Goal: Task Accomplishment & Management: Complete application form

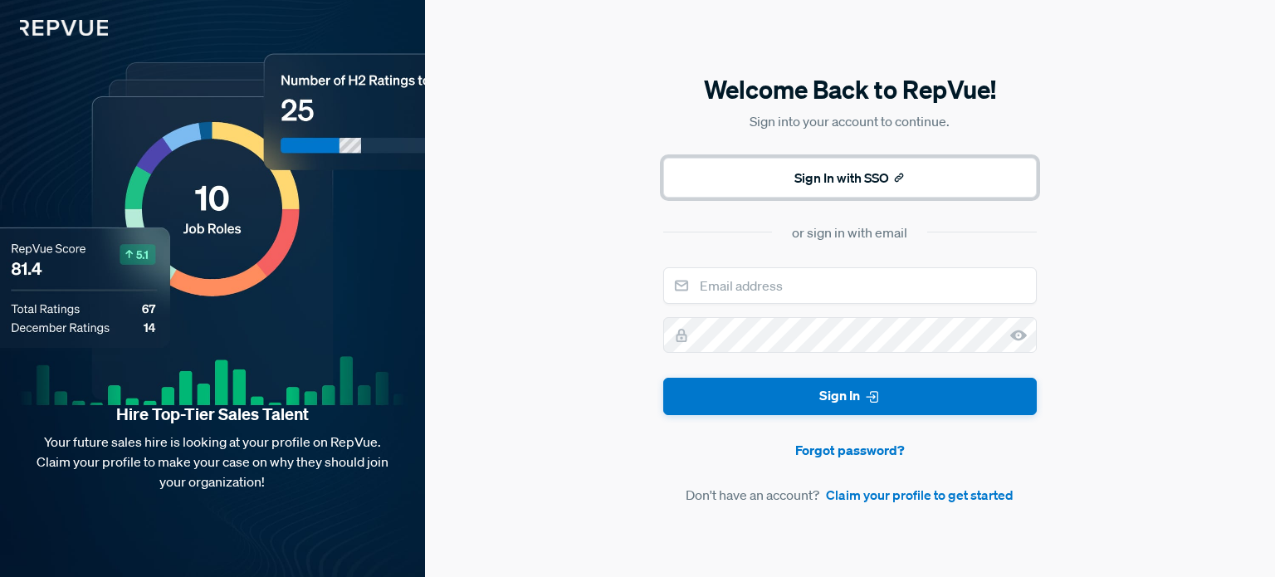
click at [847, 188] on button "Sign In with SSO" at bounding box center [849, 178] width 373 height 40
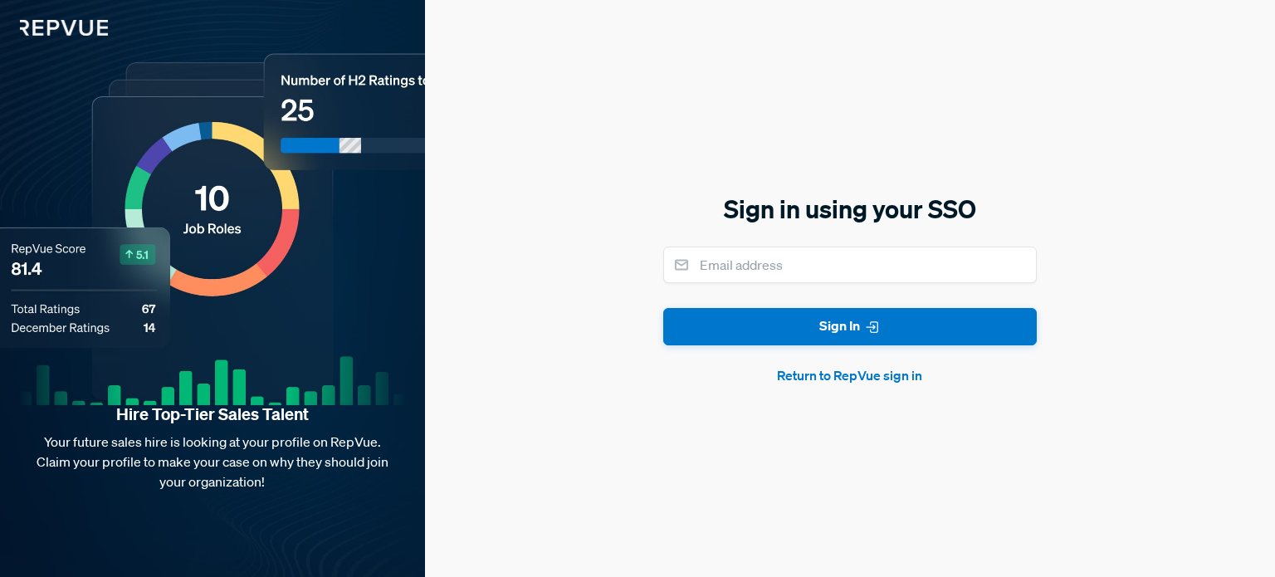
click at [836, 371] on button "Return to RepVue sign in" at bounding box center [849, 375] width 373 height 20
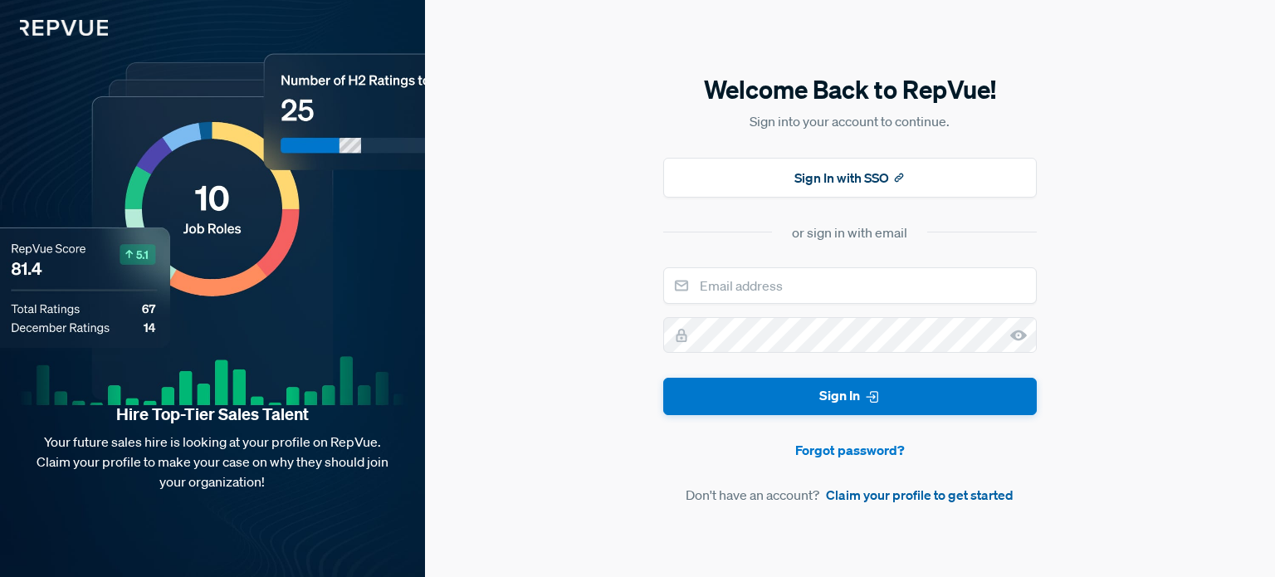
click at [854, 495] on link "Claim your profile to get started" at bounding box center [920, 495] width 188 height 20
click at [769, 290] on input "email" at bounding box center [849, 285] width 373 height 37
type input "[EMAIL_ADDRESS][DOMAIN_NAME]"
click at [800, 236] on div "or sign in with email" at bounding box center [849, 232] width 115 height 20
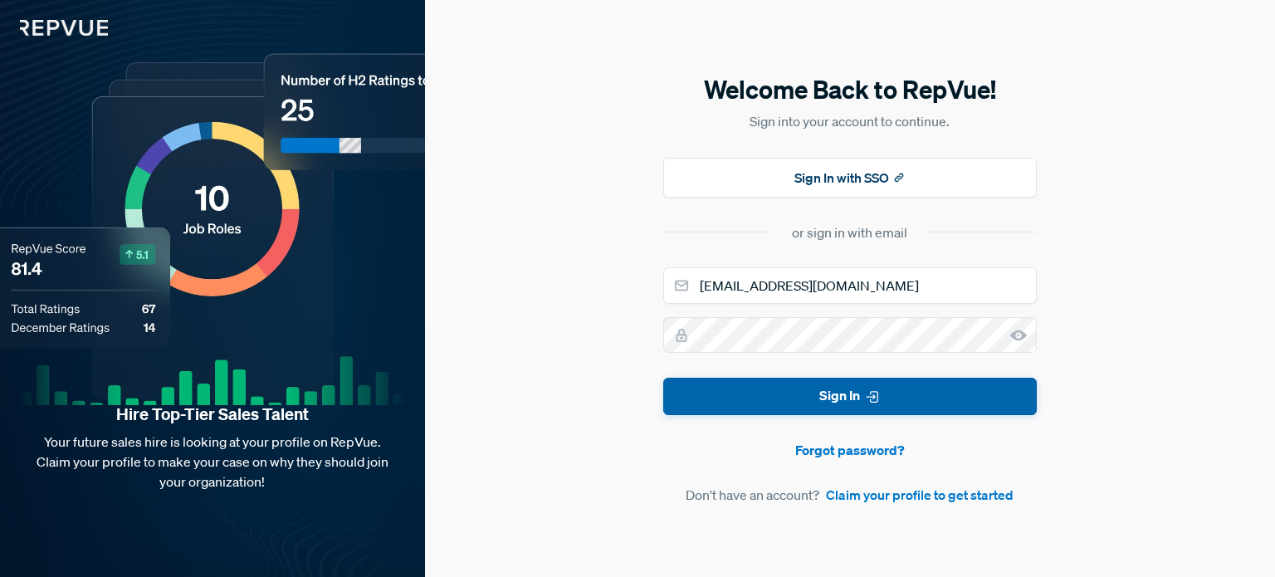
click at [806, 409] on button "Sign In" at bounding box center [849, 396] width 373 height 37
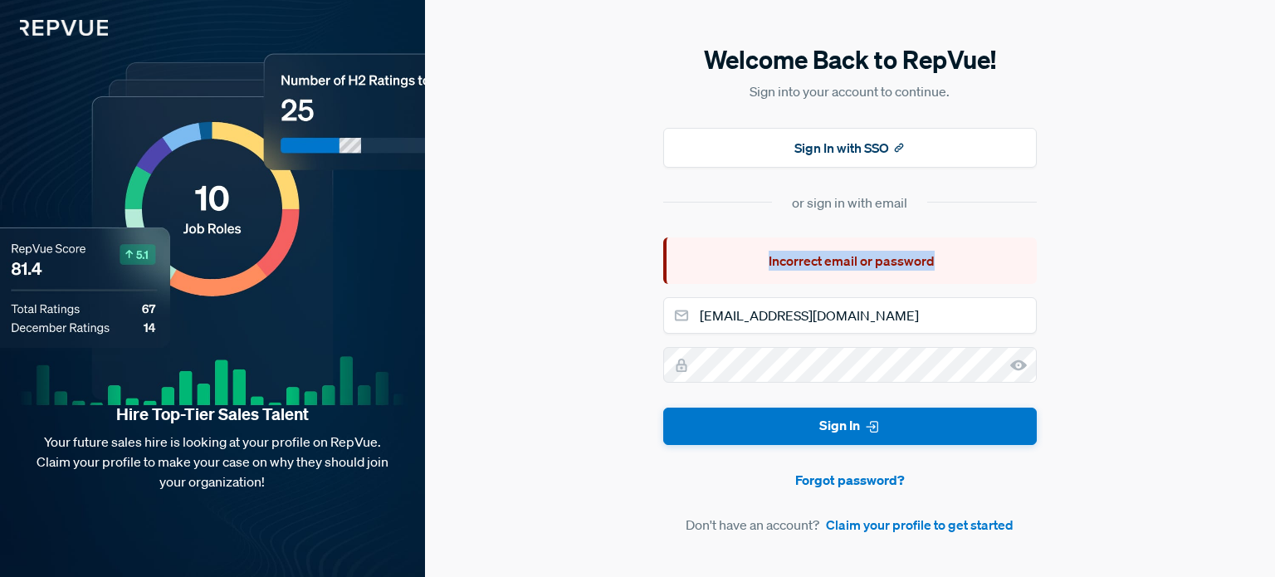
drag, startPoint x: 754, startPoint y: 271, endPoint x: 951, endPoint y: 263, distance: 196.8
click at [951, 263] on div "Incorrect email or password" at bounding box center [849, 260] width 373 height 46
click at [887, 521] on link "Claim your profile to get started" at bounding box center [920, 524] width 188 height 20
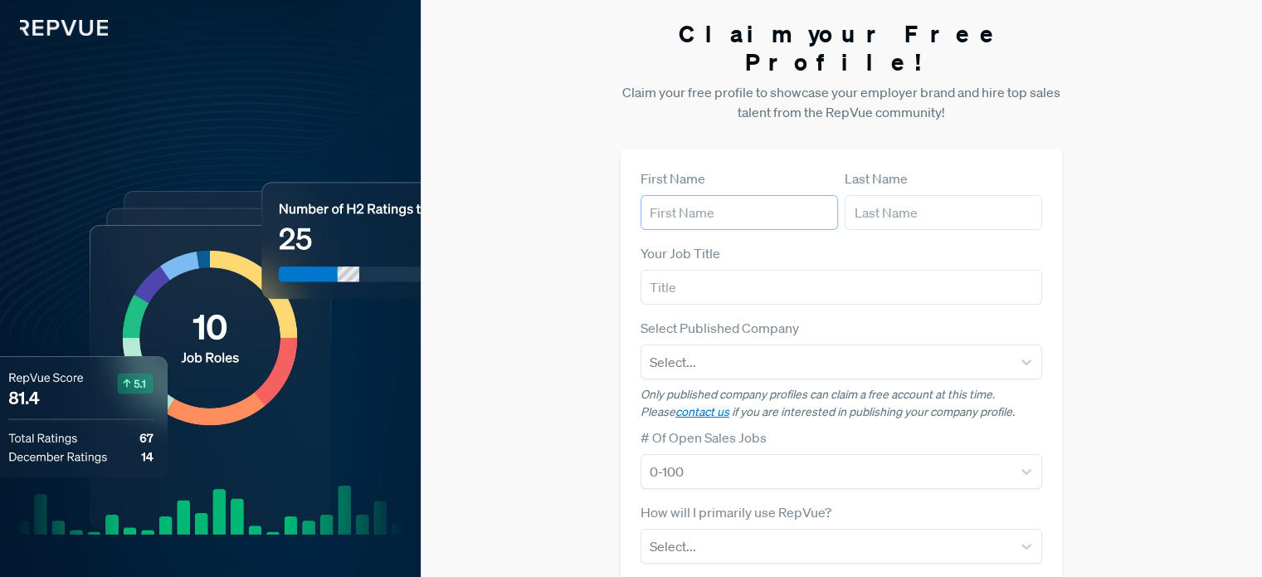
click at [678, 195] on input "text" at bounding box center [739, 212] width 197 height 35
type input "Keval"
drag, startPoint x: 868, startPoint y: 179, endPoint x: 963, endPoint y: 232, distance: 108.8
click at [963, 232] on form "First Name Keval Last Name Your Job Title Select Published Company Select... On…" at bounding box center [842, 481] width 402 height 627
type input "Doshi"
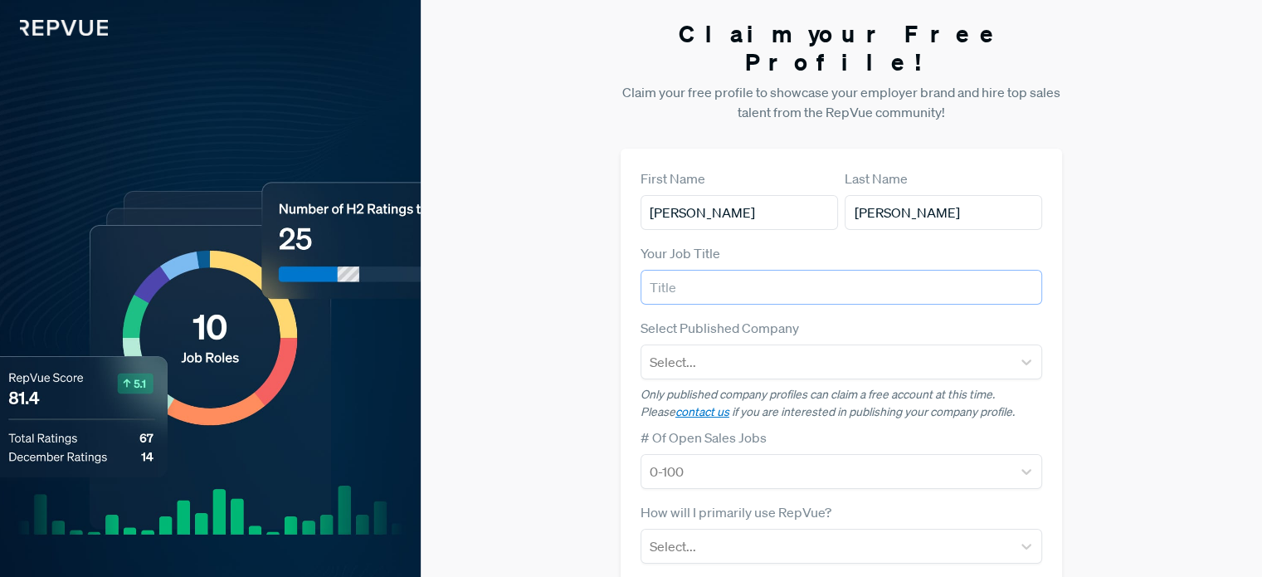
click at [698, 270] on input "text" at bounding box center [842, 287] width 402 height 35
type input "AI intern"
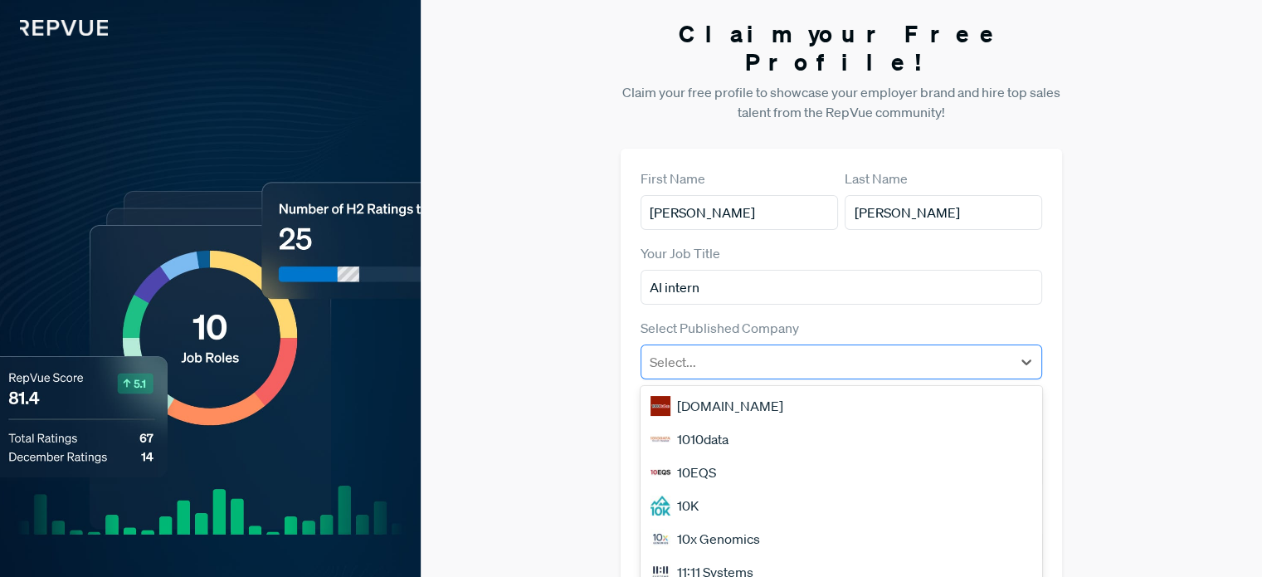
scroll to position [37, 0]
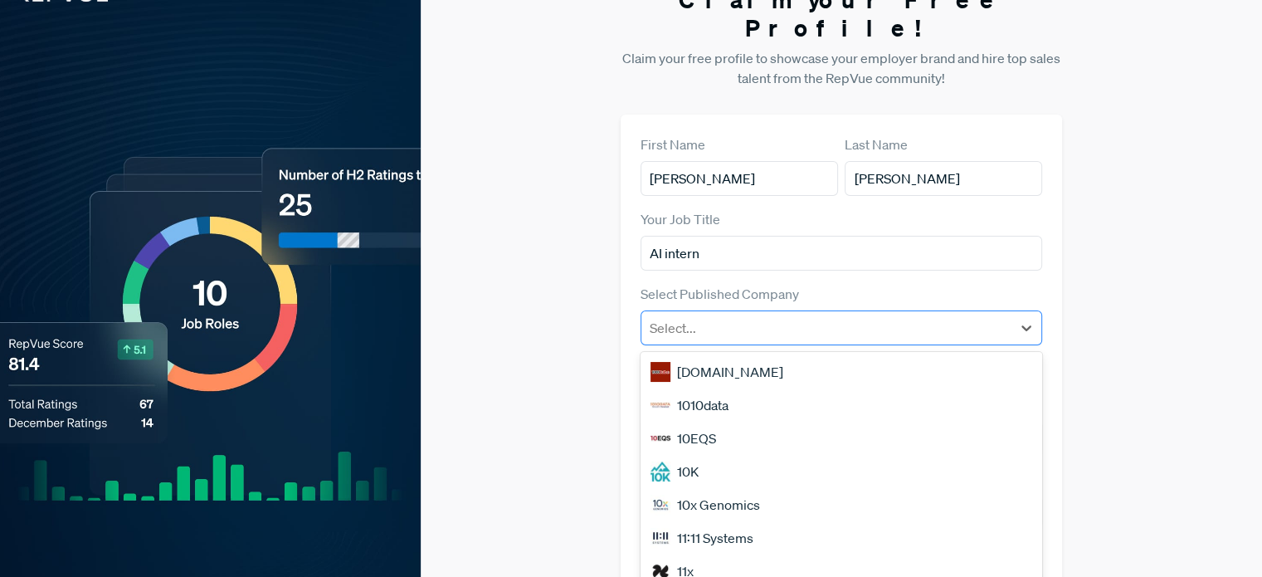
click at [726, 333] on div "50 results available. Use Up and Down to choose options, press Enter to select …" at bounding box center [842, 327] width 402 height 35
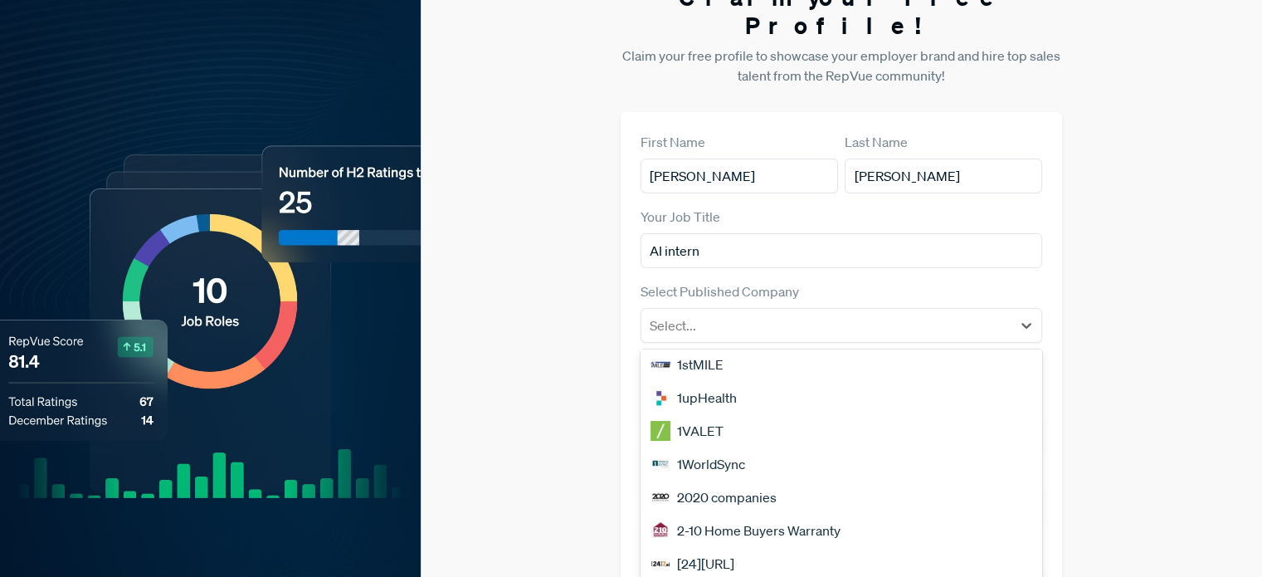
scroll to position [727, 0]
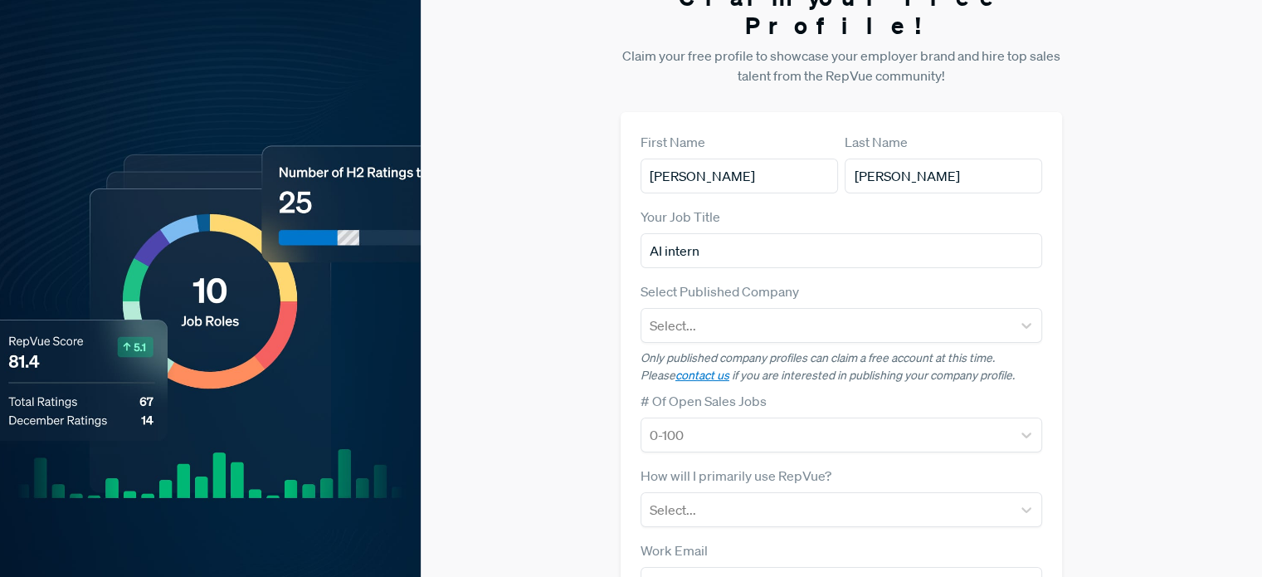
click at [764, 281] on label "Select Published Company" at bounding box center [720, 291] width 158 height 20
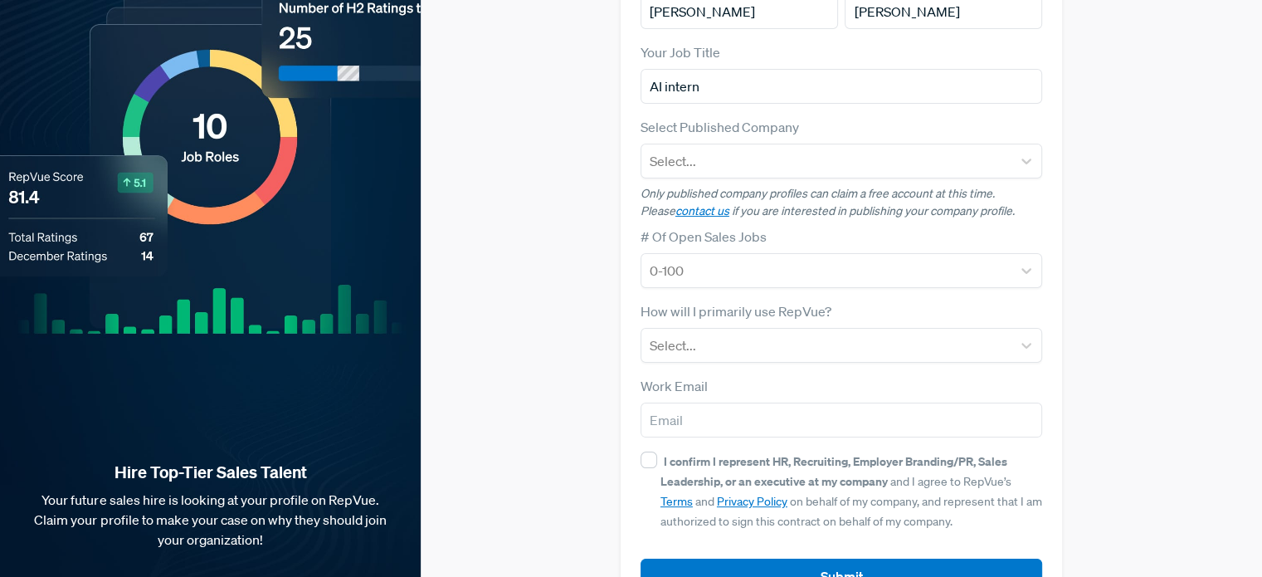
scroll to position [229, 0]
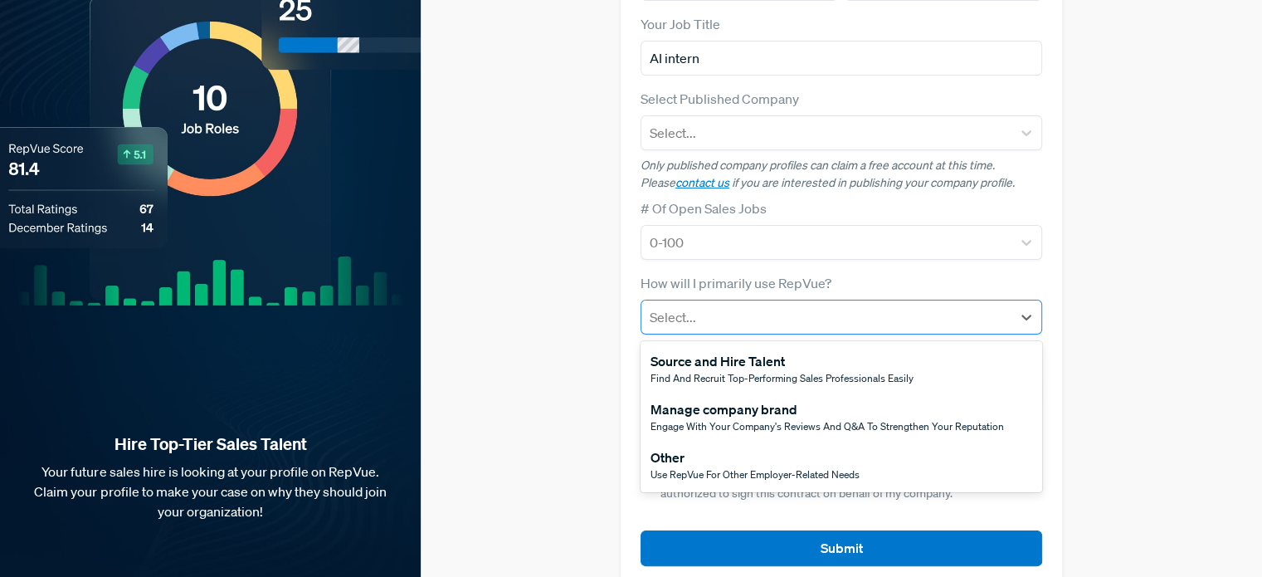
click at [747, 305] on div at bounding box center [826, 316] width 353 height 23
click at [712, 409] on div "Manage company brand Engage with your company's reviews and Q&A to strengthen y…" at bounding box center [842, 416] width 402 height 48
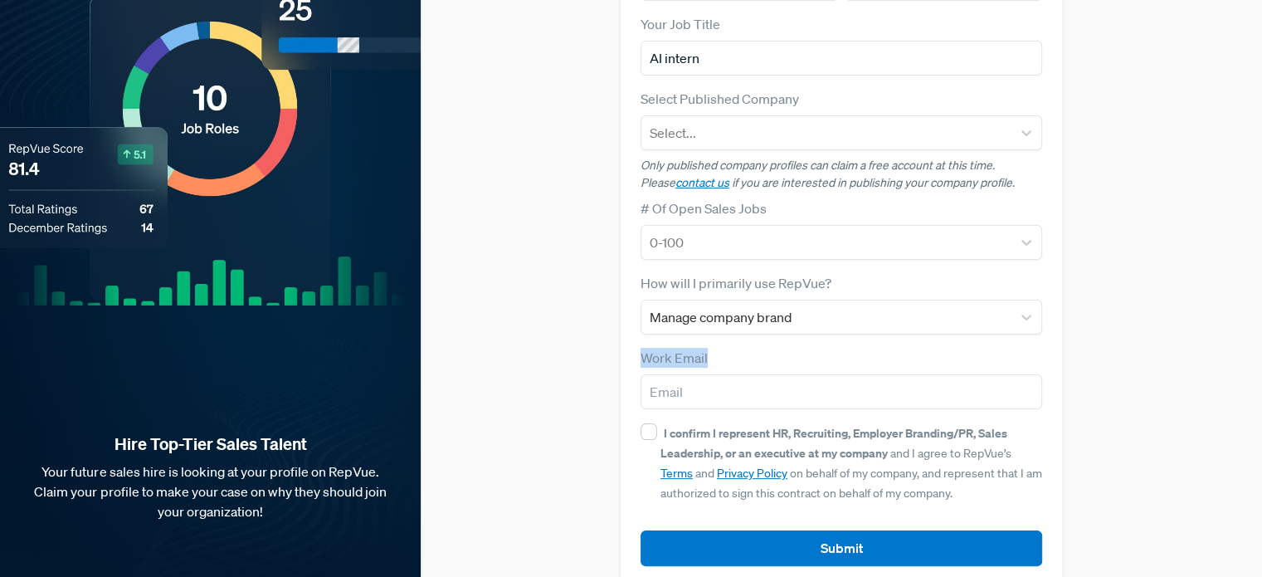
drag, startPoint x: 698, startPoint y: 345, endPoint x: 690, endPoint y: 364, distance: 20.5
click at [690, 364] on div "Work Email" at bounding box center [842, 378] width 402 height 61
click at [690, 374] on input "email" at bounding box center [842, 391] width 402 height 35
type input "kevaldoshi27@gmail.com"
click at [653, 423] on input "I confirm I represent HR, Recruiting, Employer Branding/PR, Sales Leadership, o…" at bounding box center [649, 431] width 17 height 17
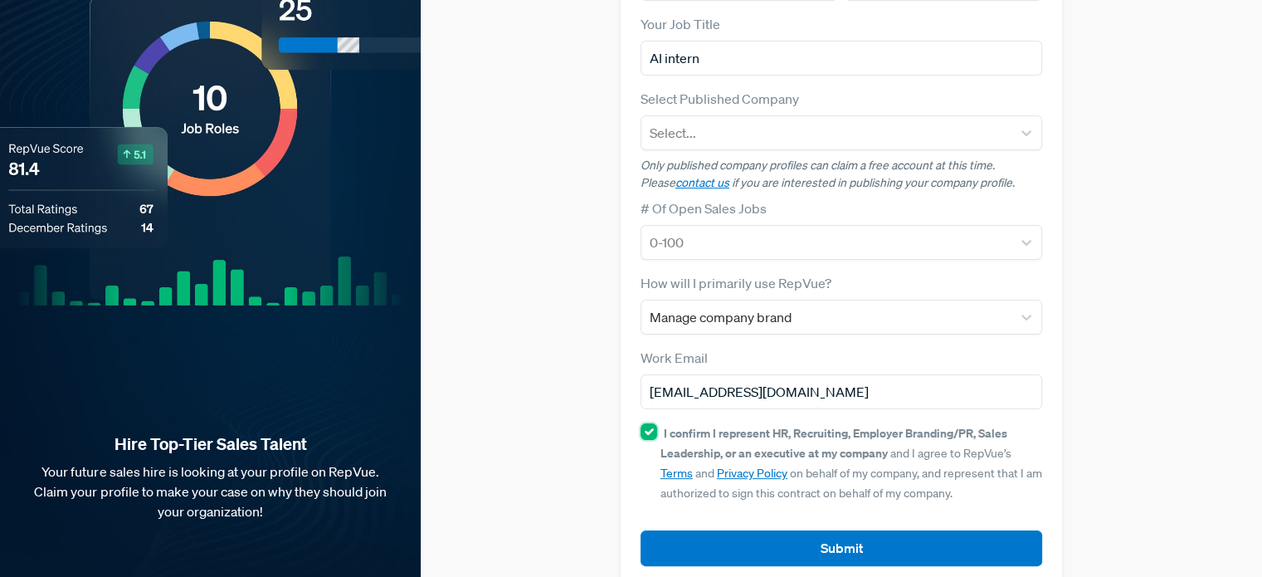
checkbox input "true"
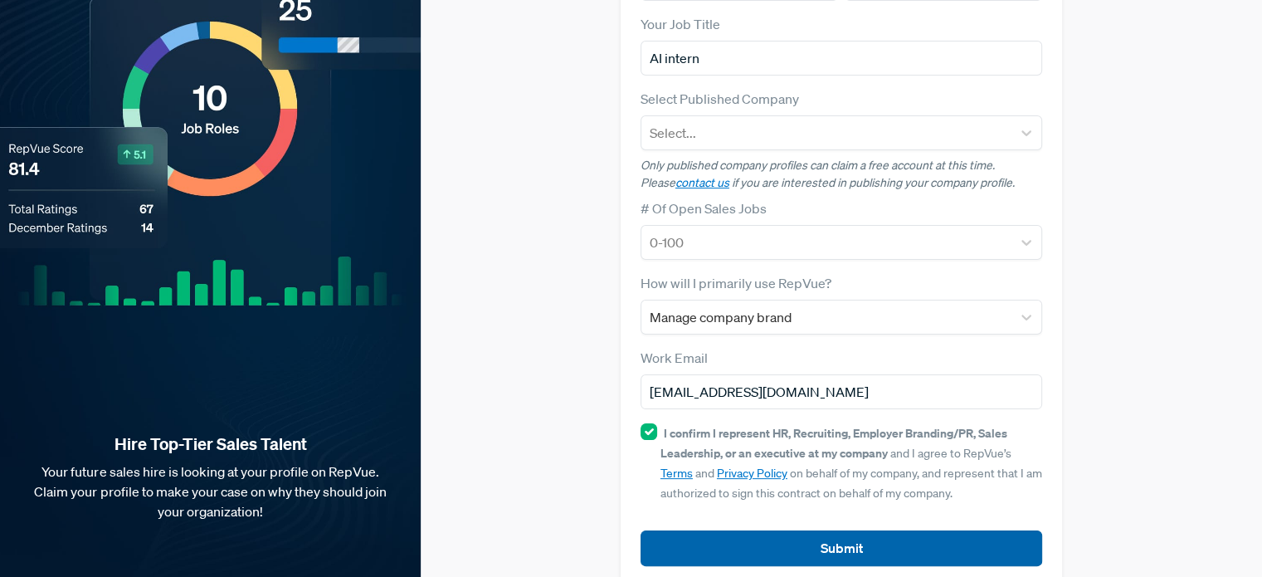
click at [748, 530] on button "Submit" at bounding box center [842, 548] width 402 height 36
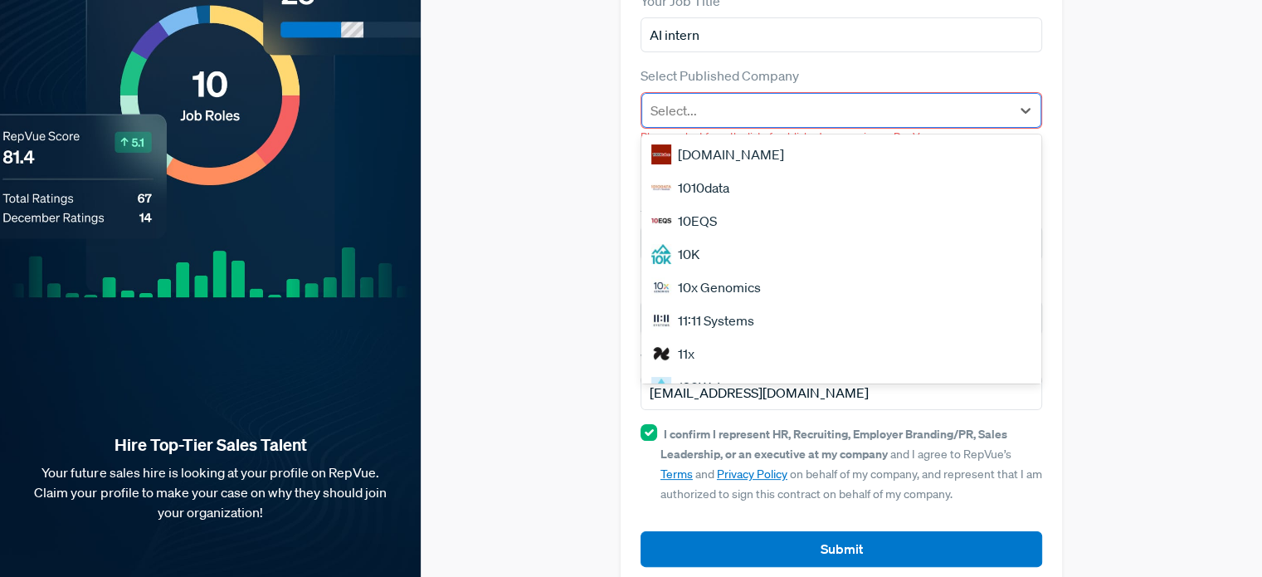
click at [763, 93] on div "Select..." at bounding box center [841, 110] width 400 height 35
click at [740, 138] on div "1000Bulbs.com" at bounding box center [841, 154] width 400 height 33
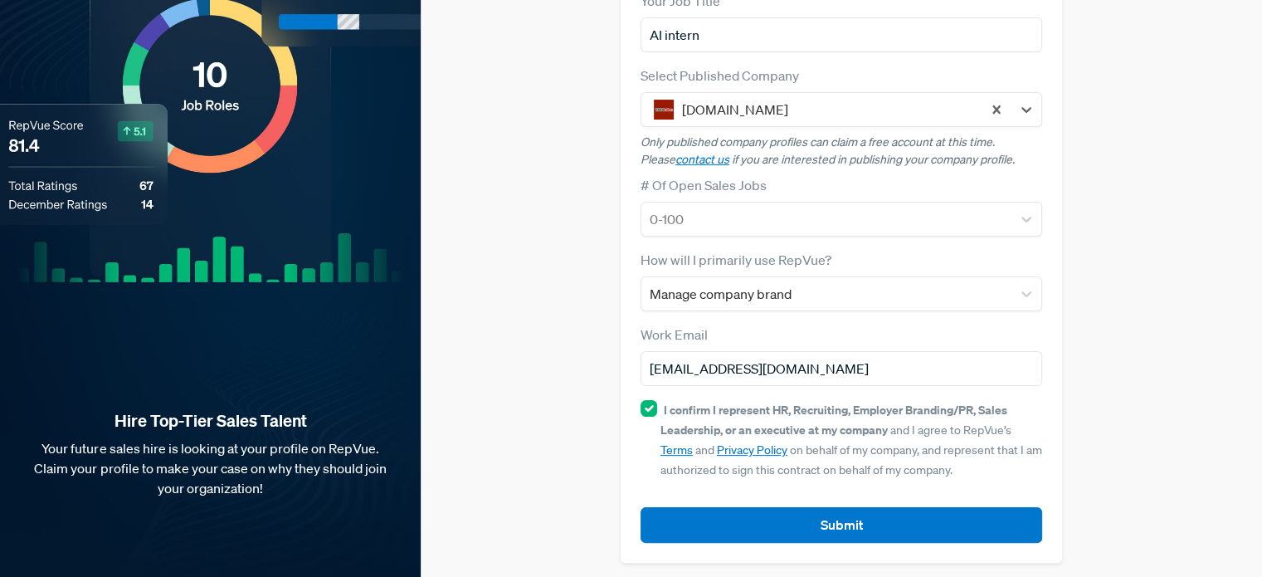
scroll to position [229, 0]
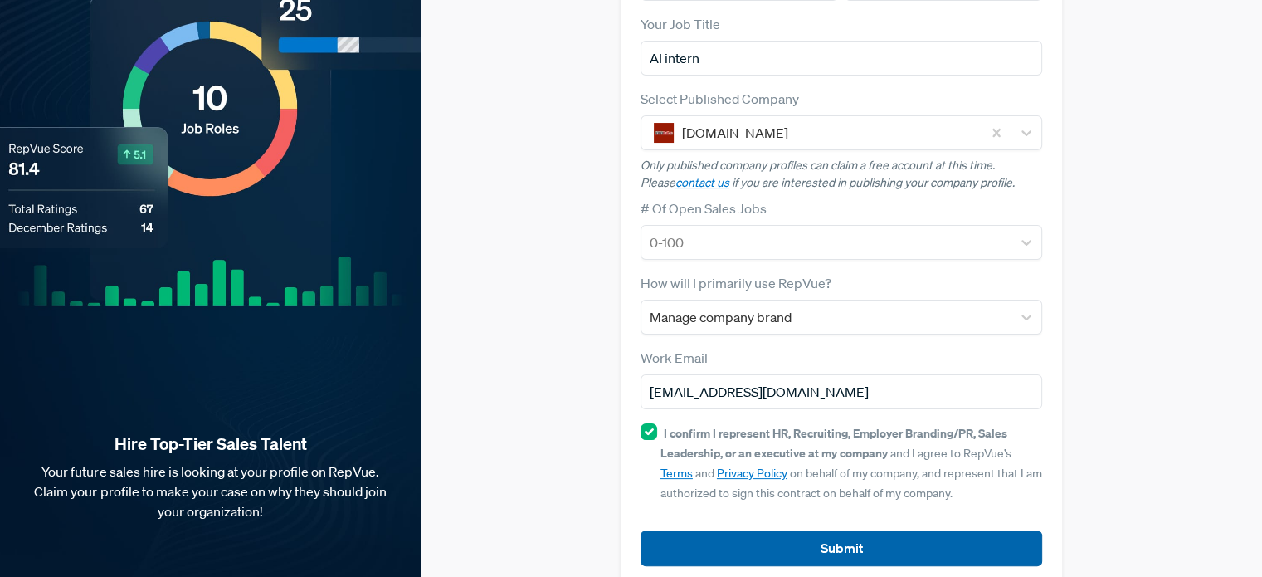
click at [773, 530] on button "Submit" at bounding box center [842, 548] width 402 height 36
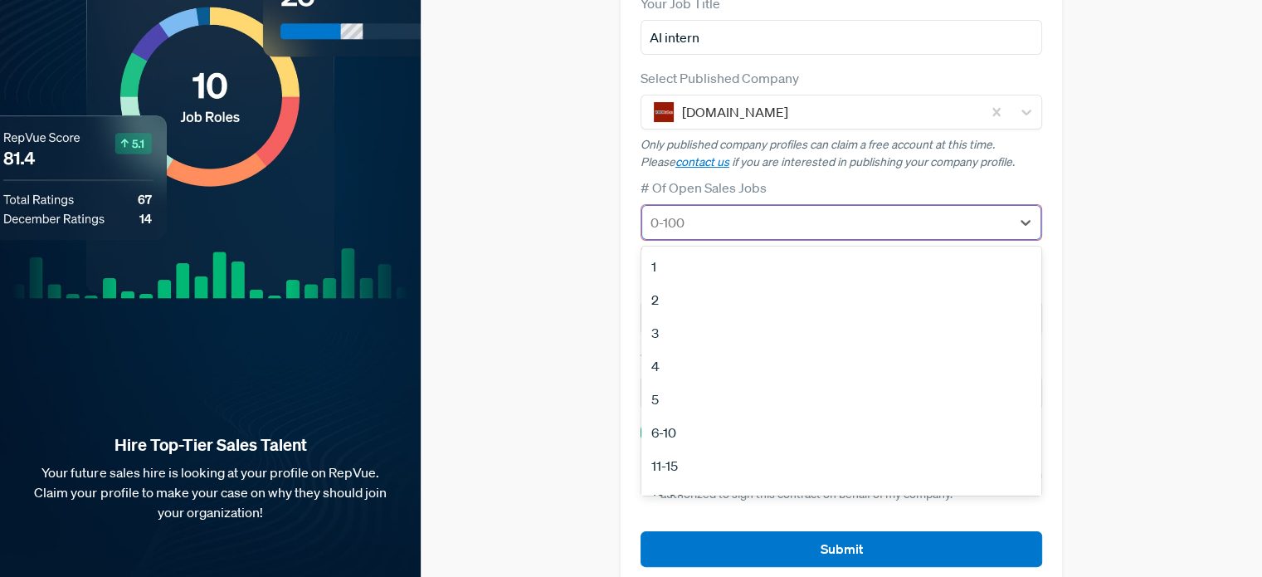
click at [724, 211] on div at bounding box center [827, 222] width 352 height 23
click at [683, 251] on div "1" at bounding box center [841, 266] width 400 height 33
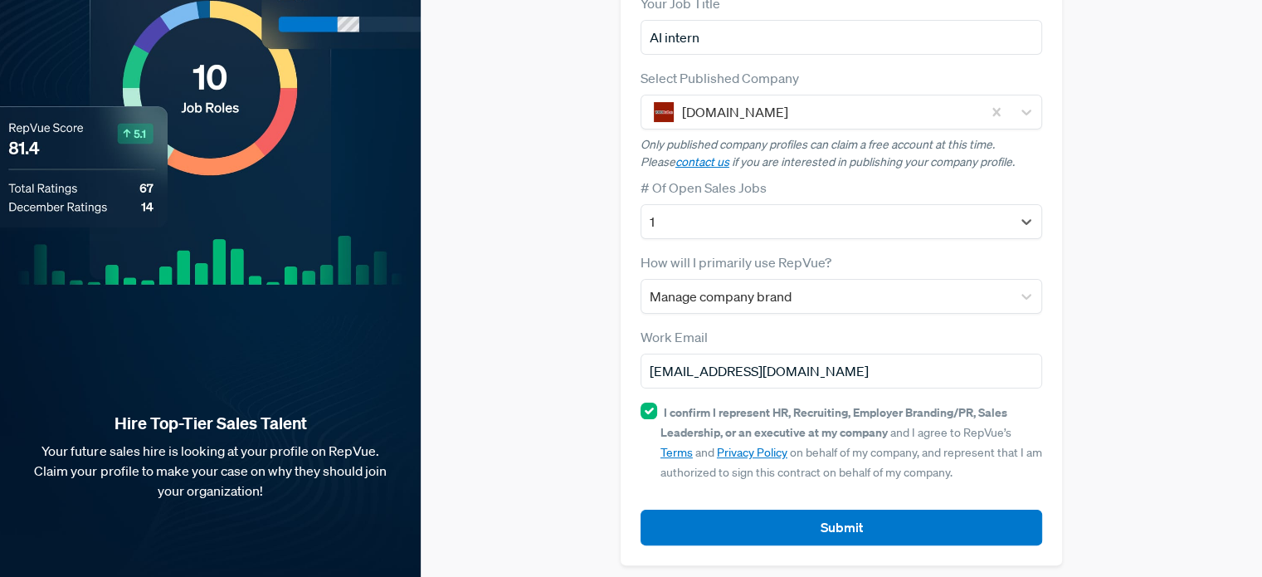
scroll to position [229, 0]
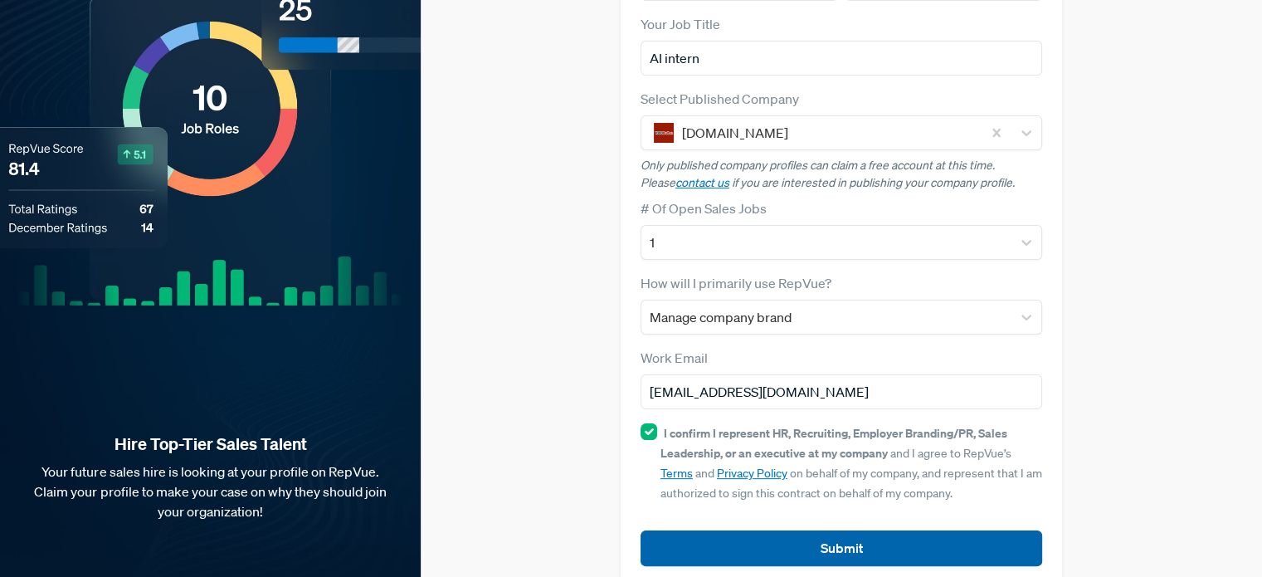
click at [748, 530] on button "Submit" at bounding box center [842, 548] width 402 height 36
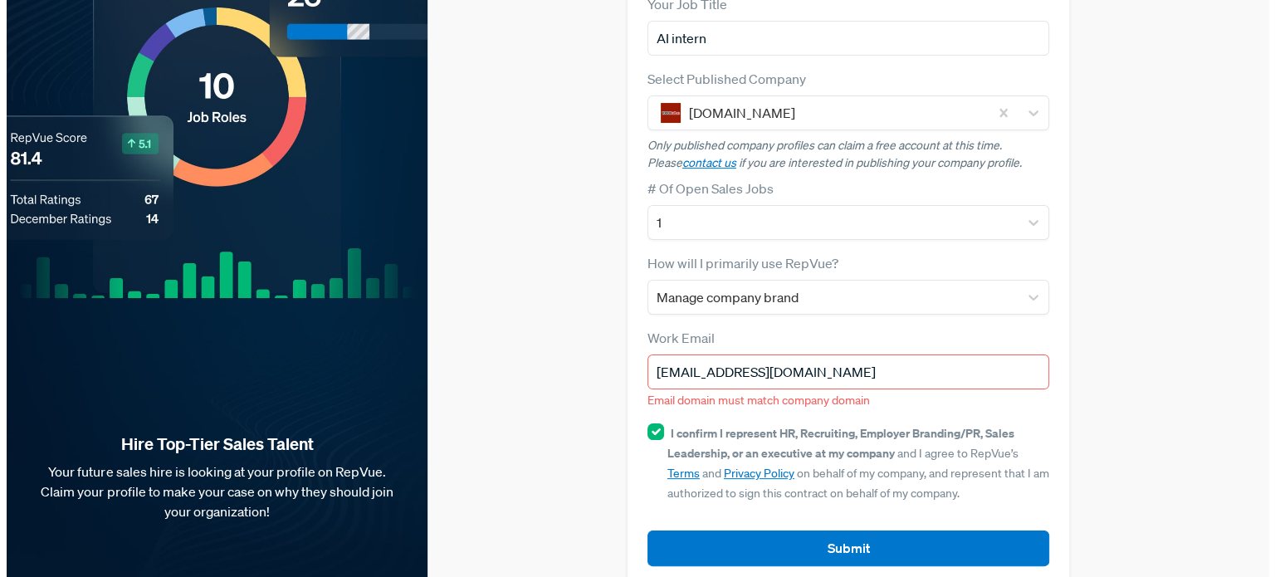
scroll to position [0, 0]
